Goal: Find specific page/section: Find specific page/section

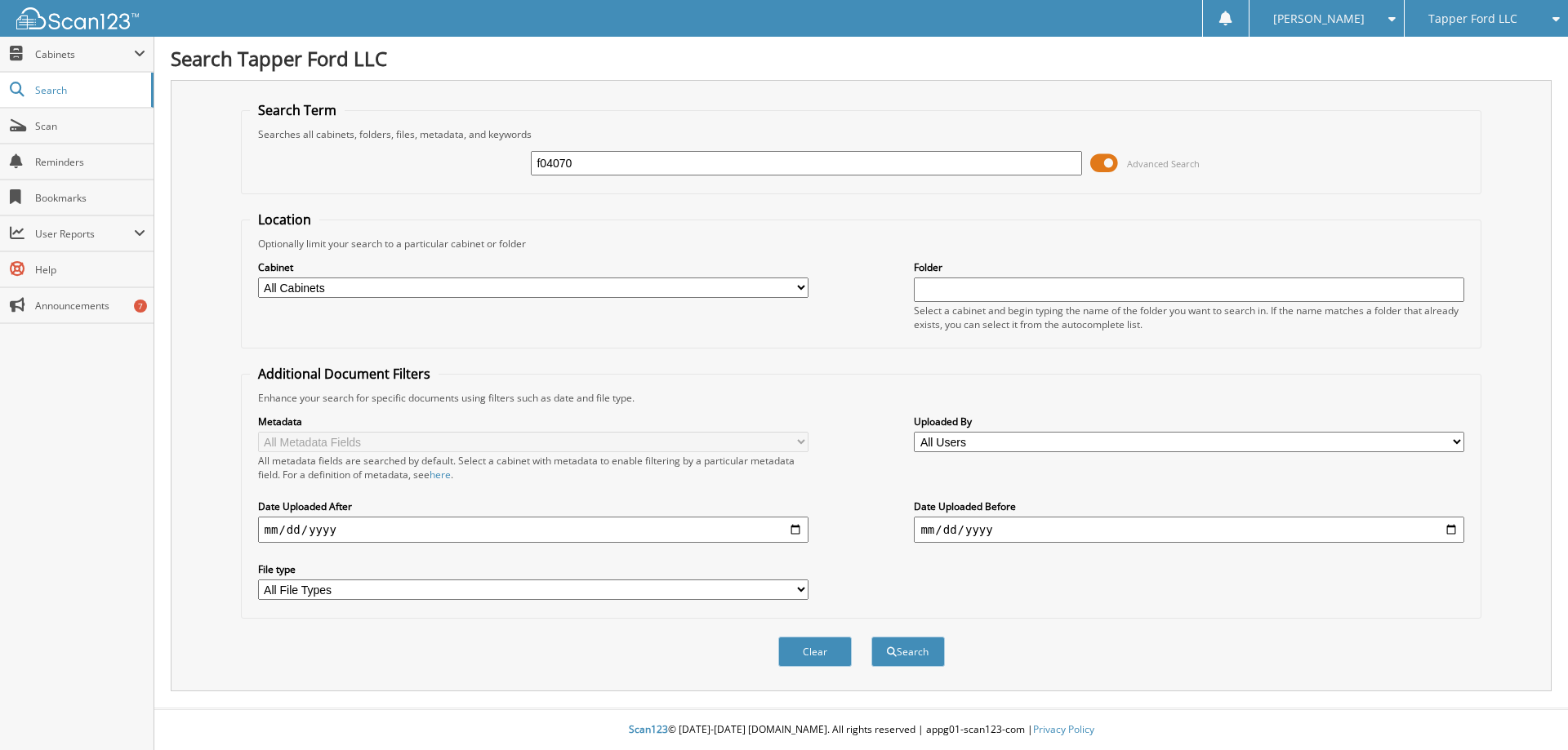
type input "f04070"
click at [871, 637] on button "Search" at bounding box center [908, 652] width 74 height 30
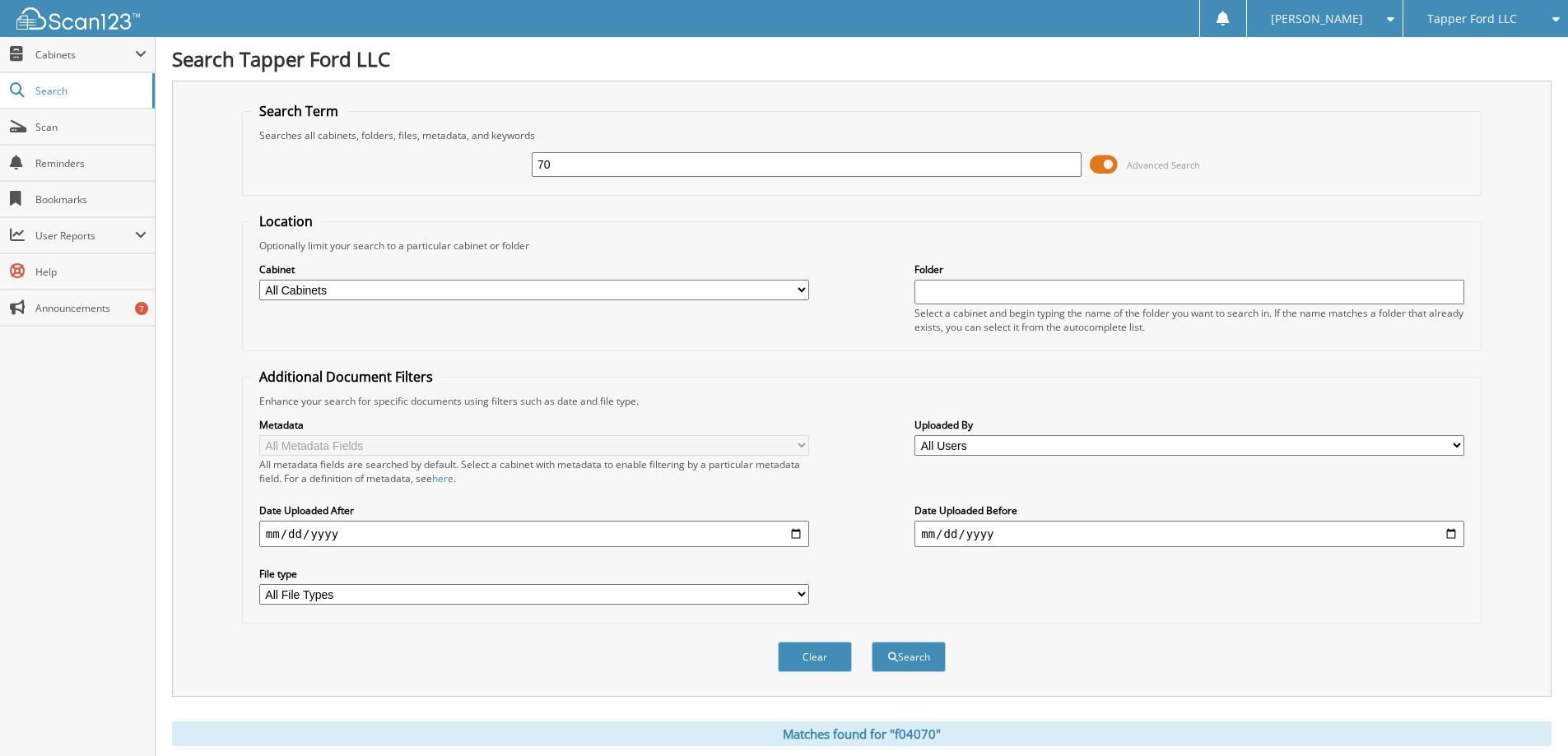
type input "0"
type input "F04070"
click at [872, 642] on button "Search" at bounding box center [909, 657] width 74 height 30
click at [57, 55] on span "Cabinets" at bounding box center [85, 54] width 100 height 14
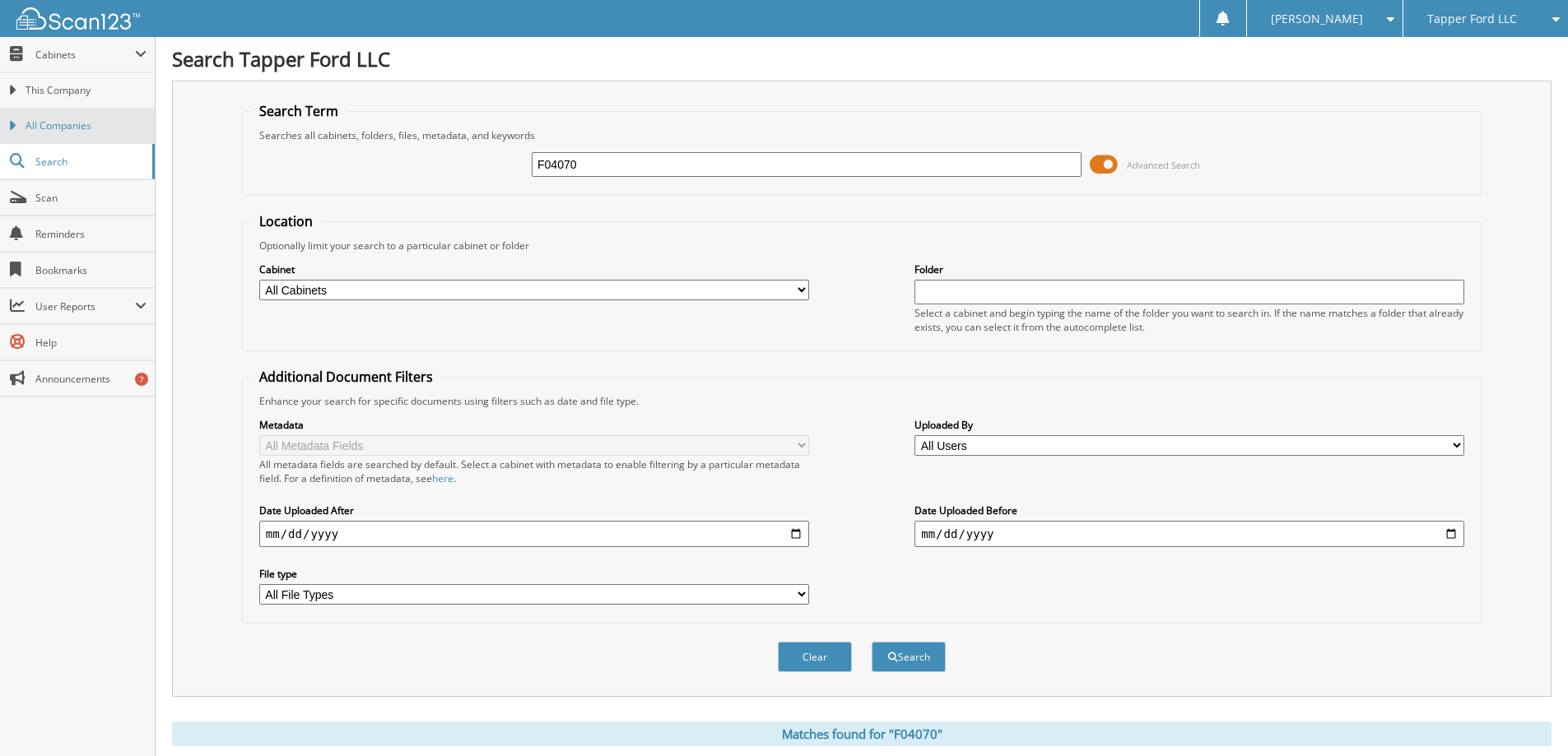
click at [58, 128] on span "All Companies" at bounding box center [86, 126] width 121 height 15
click at [63, 95] on span "This Company" at bounding box center [86, 90] width 121 height 15
